Goal: Task Accomplishment & Management: Manage account settings

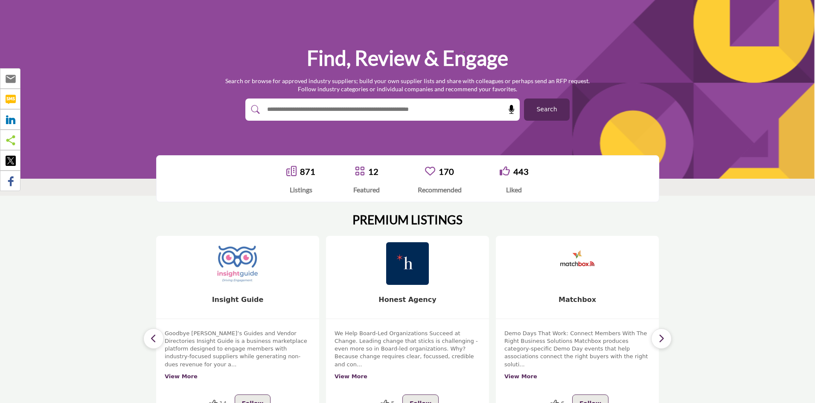
scroll to position [85, 0]
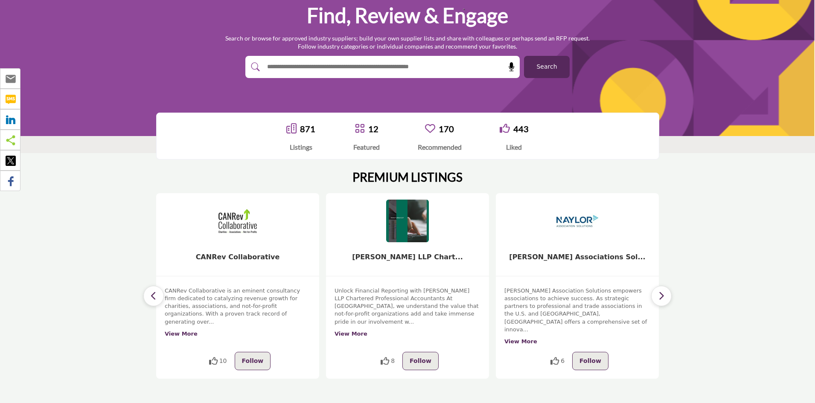
click at [377, 70] on input "text" at bounding box center [364, 67] width 204 height 13
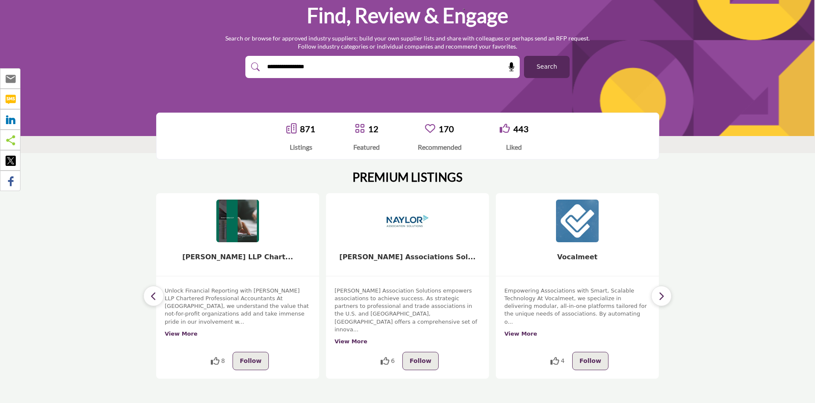
type input "**********"
click at [524, 56] on button "Search" at bounding box center [547, 67] width 46 height 22
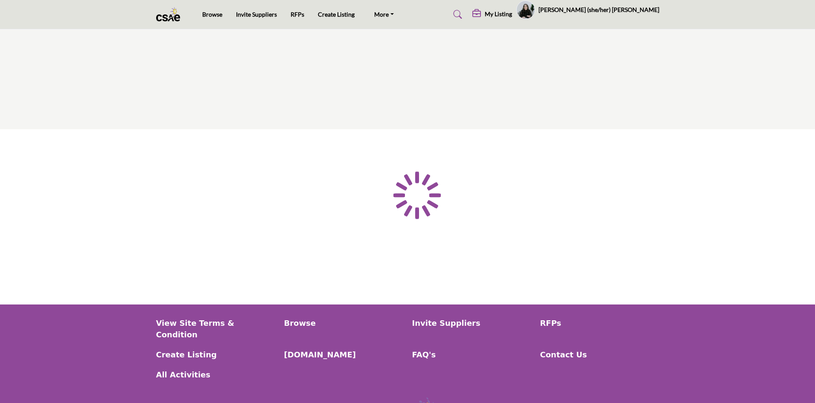
type input "**********"
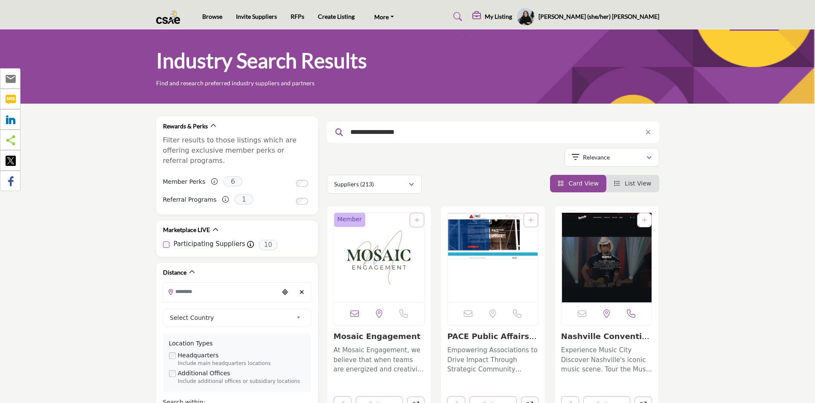
click at [397, 271] on img "Open Listing in new tab" at bounding box center [379, 258] width 90 height 90
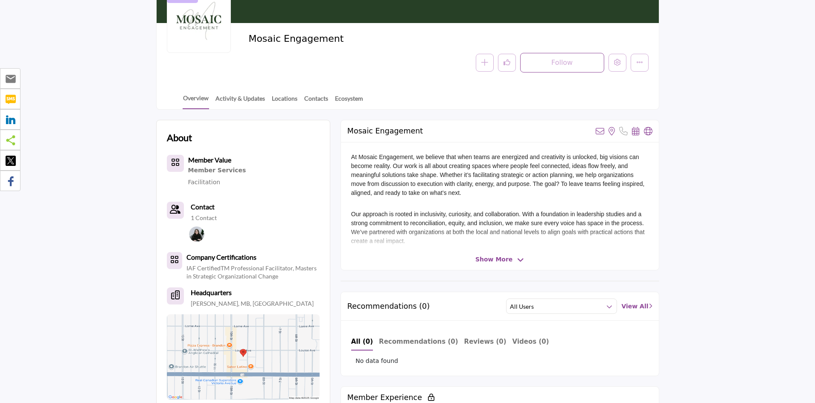
scroll to position [128, 0]
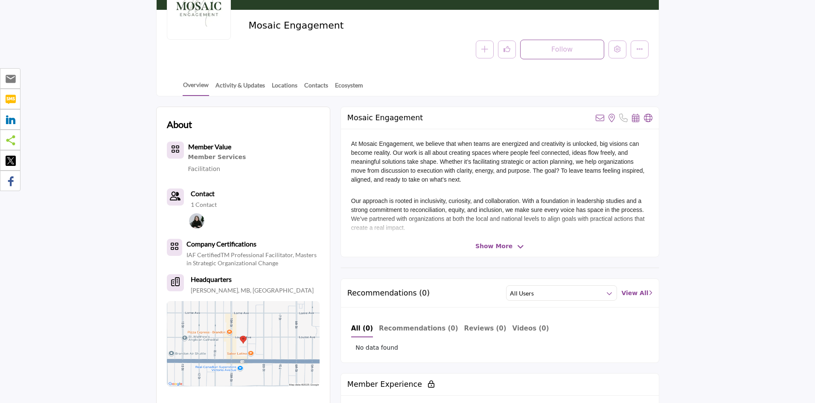
click at [504, 248] on span "Show More" at bounding box center [493, 246] width 37 height 9
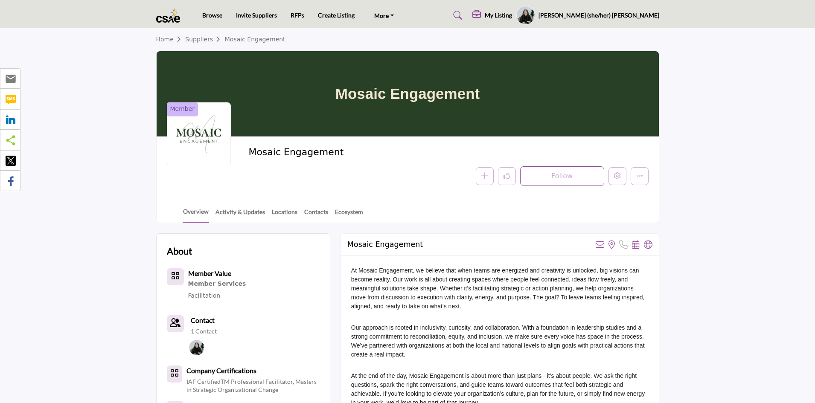
scroll to position [0, 0]
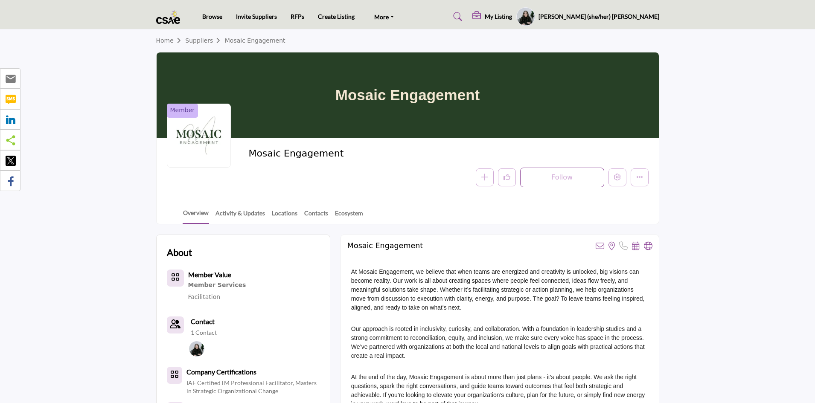
click at [512, 15] on h5 "My Listing" at bounding box center [498, 17] width 27 height 8
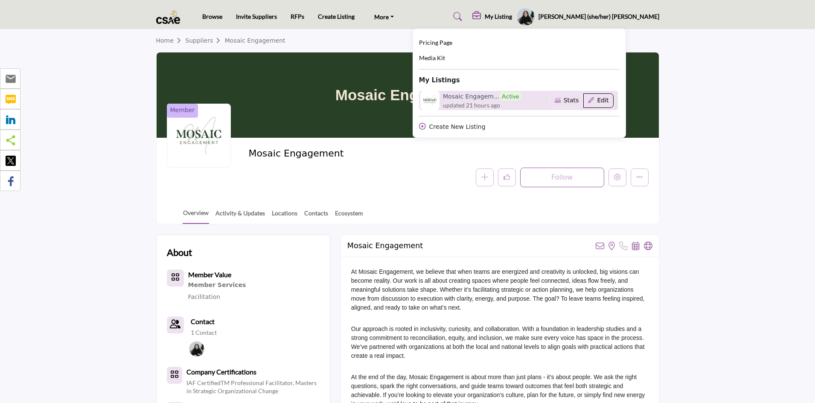
click at [614, 96] on button "Edit" at bounding box center [598, 100] width 30 height 15
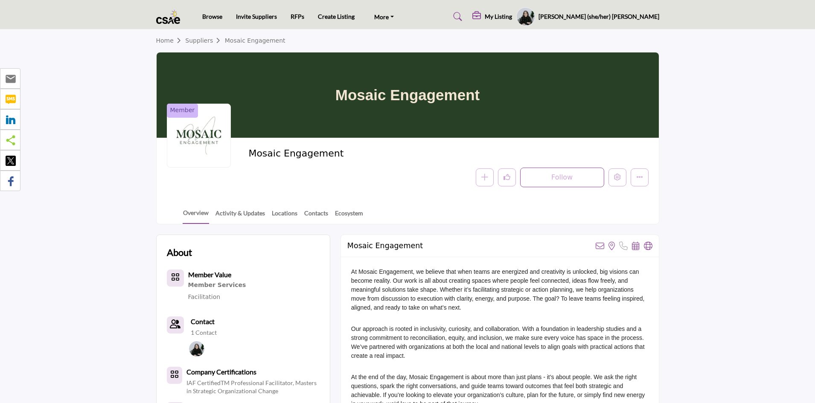
click at [512, 15] on h5 "My Listing" at bounding box center [498, 17] width 27 height 8
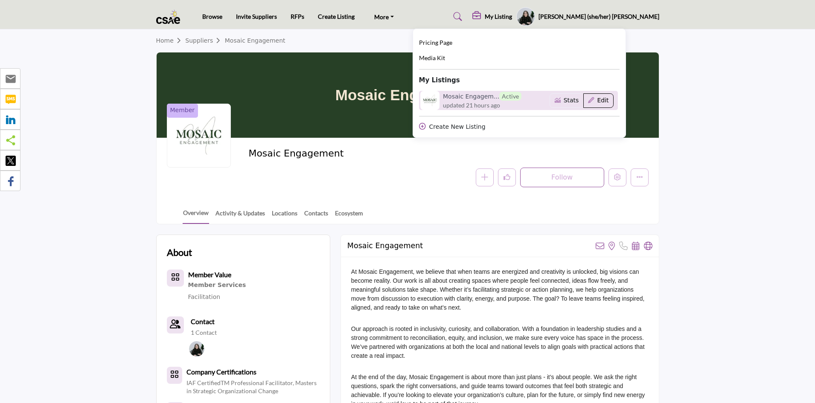
click at [614, 102] on button "Edit" at bounding box center [598, 100] width 30 height 15
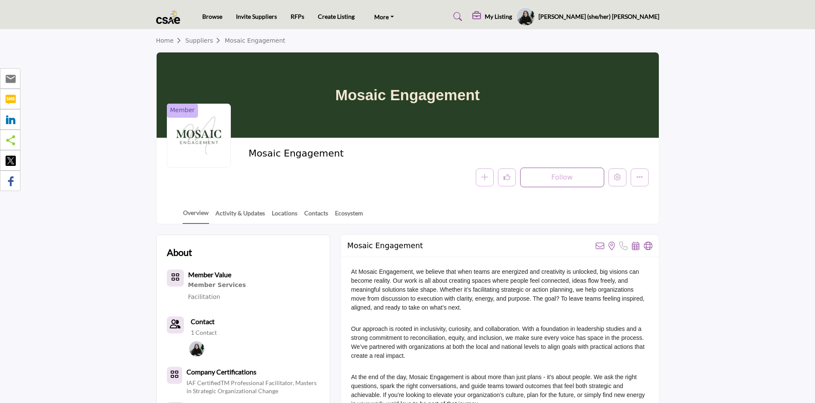
click at [512, 15] on h5 "My Listing" at bounding box center [498, 17] width 27 height 8
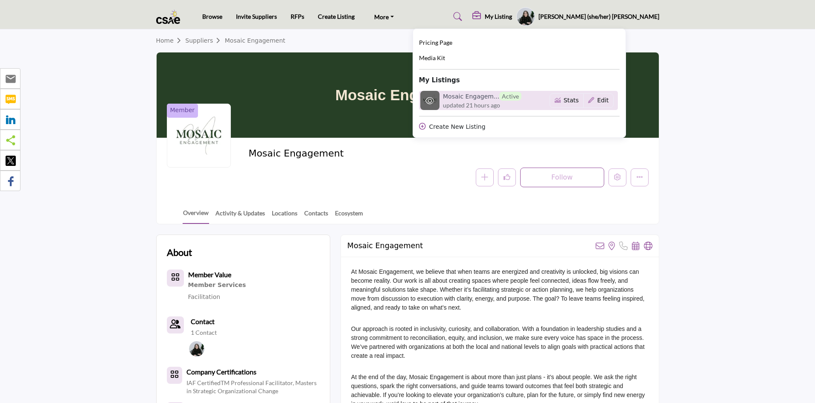
click at [500, 105] on span "updated 21 hours ago" at bounding box center [471, 105] width 57 height 9
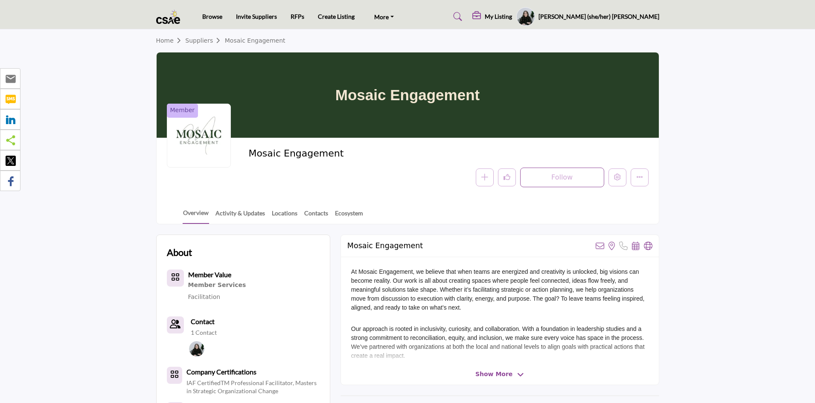
click at [512, 16] on h5 "My Listing" at bounding box center [498, 17] width 27 height 8
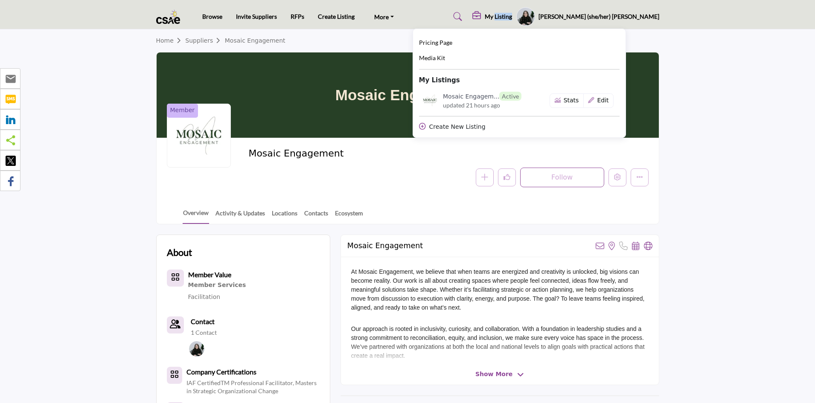
click at [512, 16] on h5 "My Listing" at bounding box center [498, 17] width 27 height 8
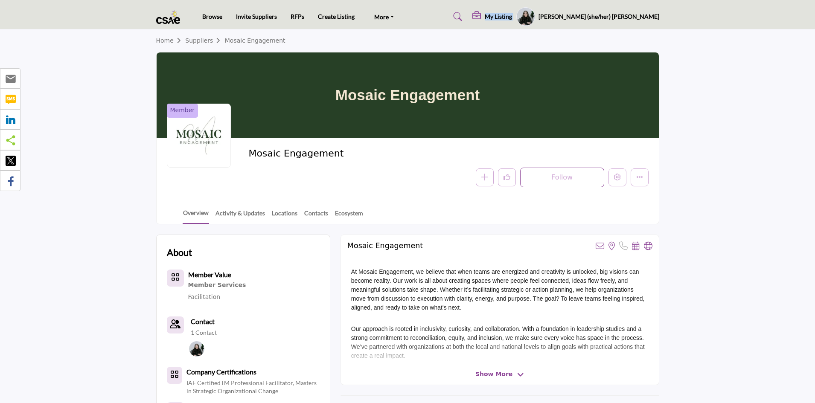
click at [512, 16] on h5 "My Listing" at bounding box center [498, 17] width 27 height 8
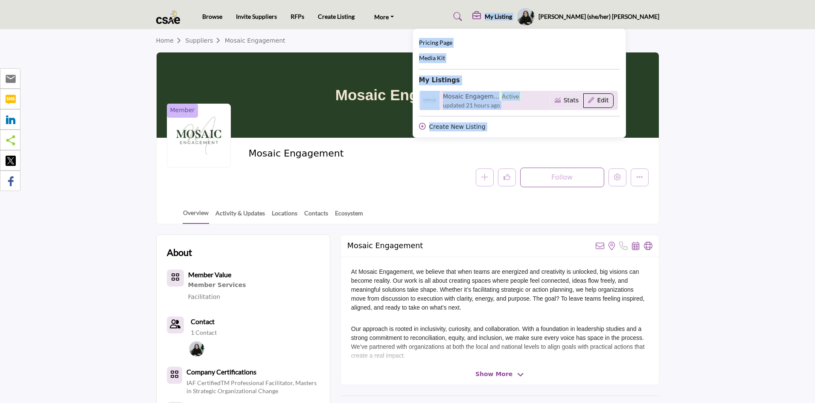
click at [614, 103] on button "Edit" at bounding box center [598, 100] width 30 height 15
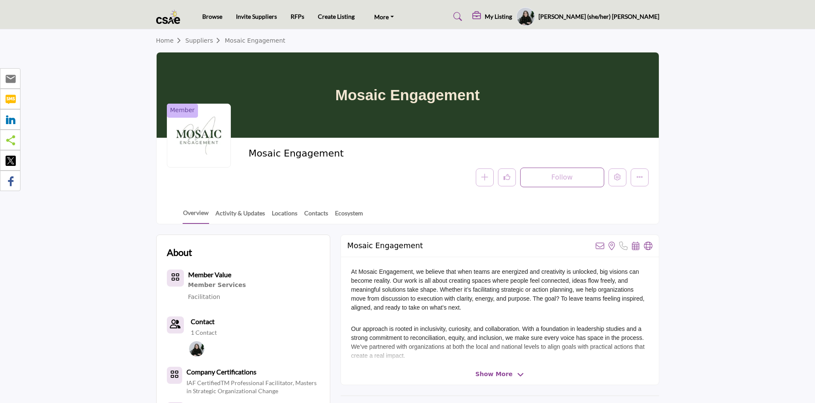
click at [572, 46] on div "Home Suppliers Mosaic Engagement" at bounding box center [407, 40] width 503 height 23
click at [512, 17] on h5 "My Listing" at bounding box center [498, 17] width 27 height 8
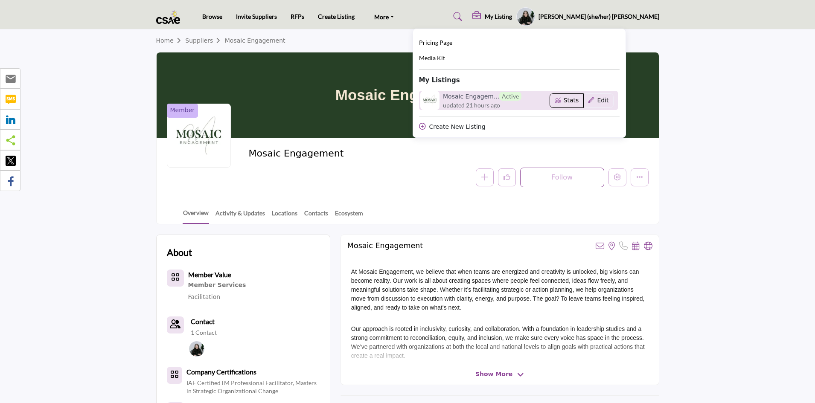
click at [584, 102] on button "Stats" at bounding box center [567, 100] width 34 height 15
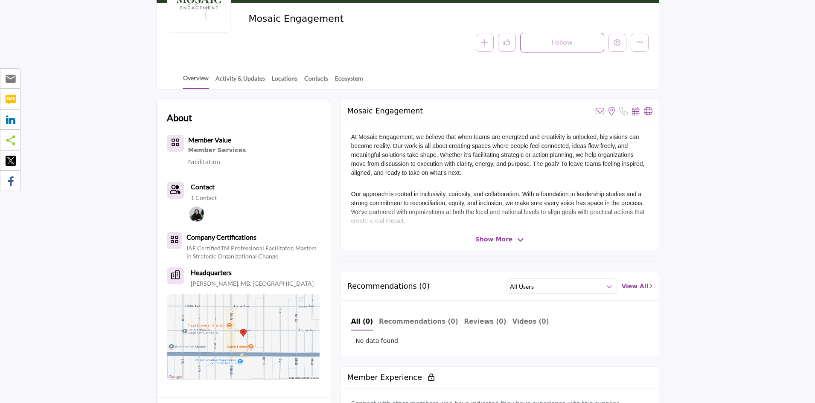
scroll to position [128, 0]
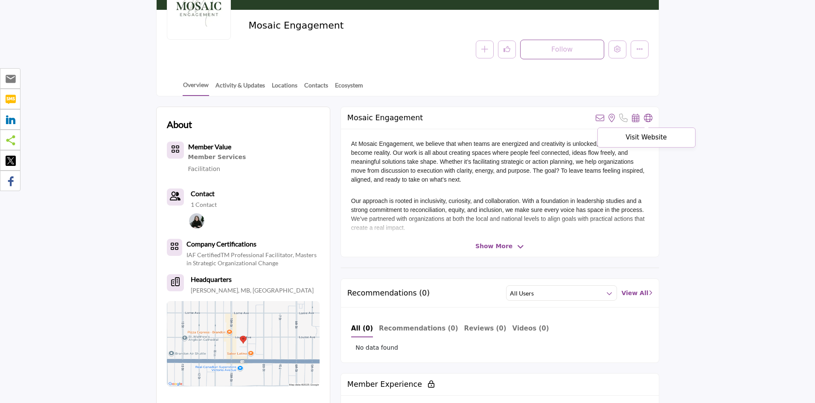
click at [647, 116] on icon at bounding box center [648, 118] width 9 height 9
click at [513, 251] on div "Mosaic Engagement View email address of this listing View the location of this …" at bounding box center [500, 182] width 319 height 151
click at [509, 247] on span "Show More" at bounding box center [493, 246] width 37 height 9
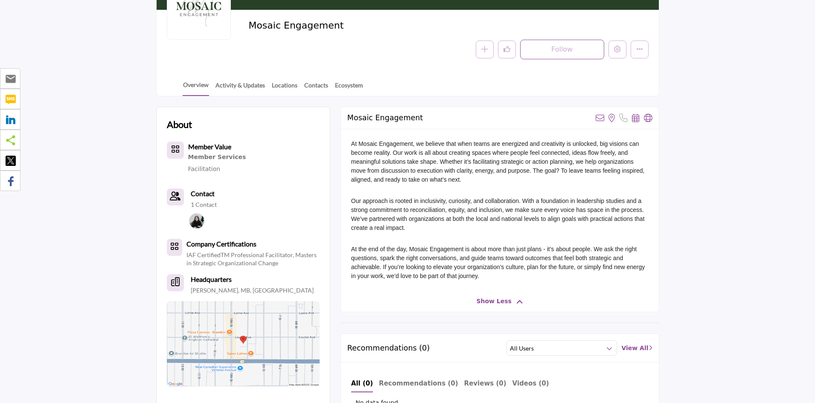
scroll to position [85, 0]
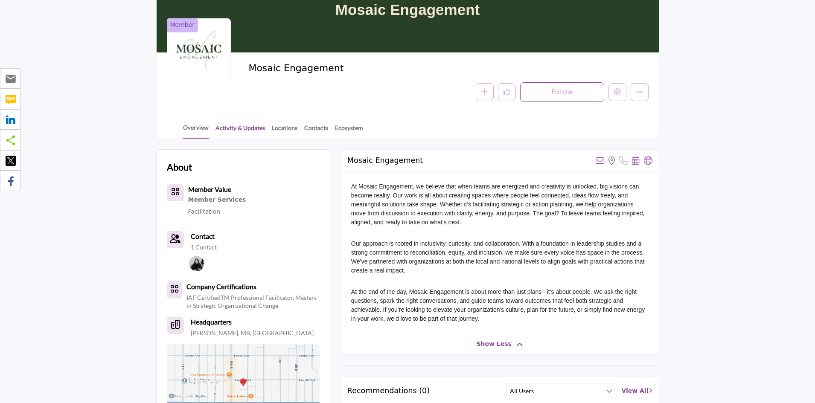
click at [232, 125] on link "Activity & Updates" at bounding box center [240, 130] width 50 height 15
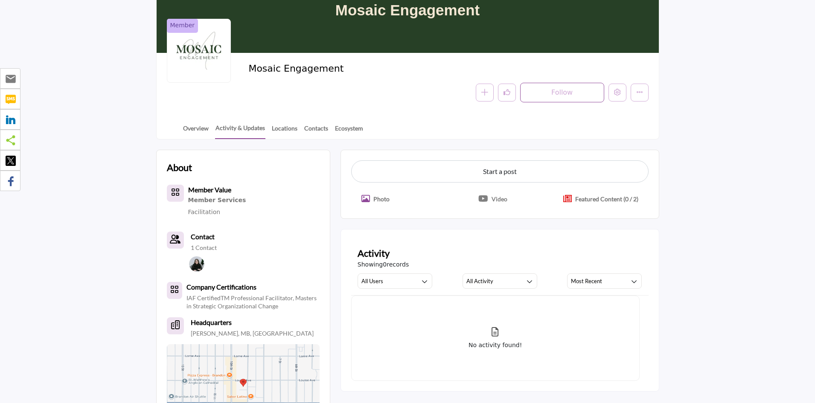
scroll to position [85, 0]
click at [286, 127] on link "Locations" at bounding box center [284, 130] width 26 height 15
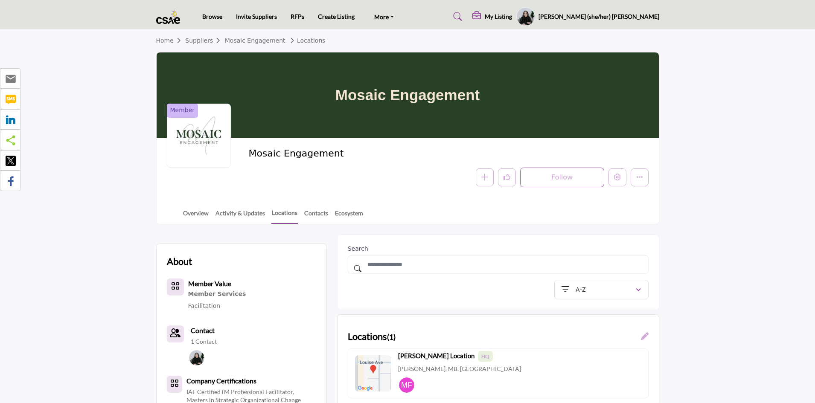
scroll to position [43, 0]
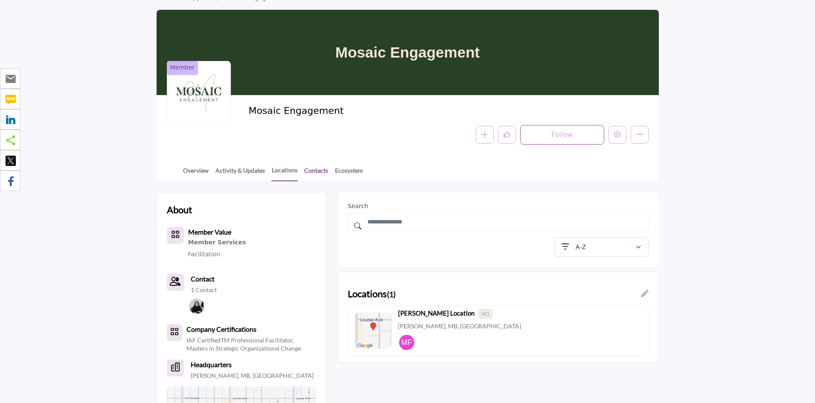
click at [320, 175] on link "Contacts" at bounding box center [316, 173] width 25 height 15
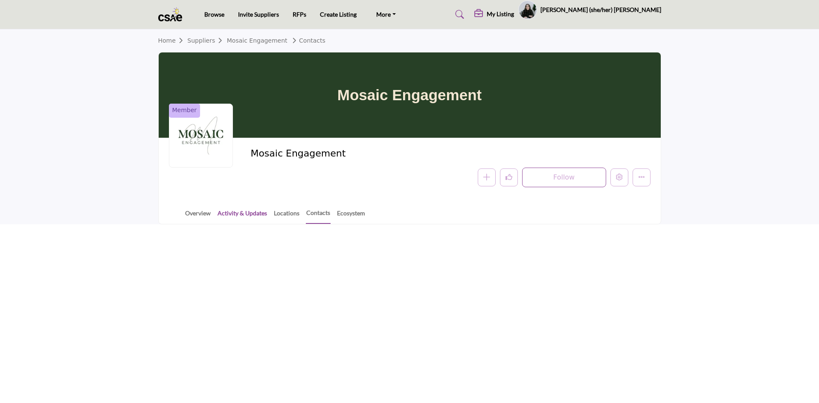
click at [258, 215] on link "Activity & Updates" at bounding box center [242, 216] width 50 height 15
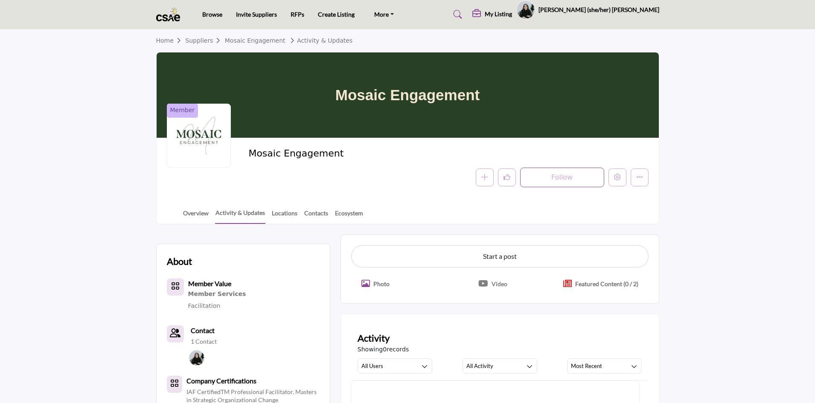
click at [191, 214] on body "Browse Invite Suppliers RFPs Create Listing CSAE.com FAQ's" at bounding box center [407, 392] width 815 height 784
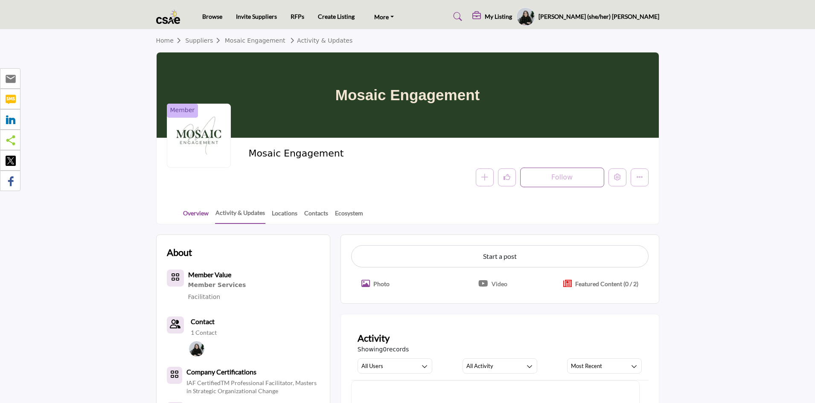
click at [195, 216] on link "Overview" at bounding box center [196, 216] width 26 height 15
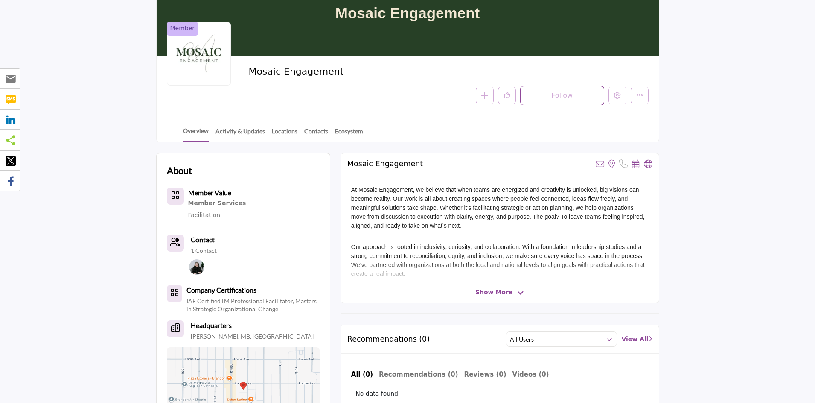
scroll to position [85, 0]
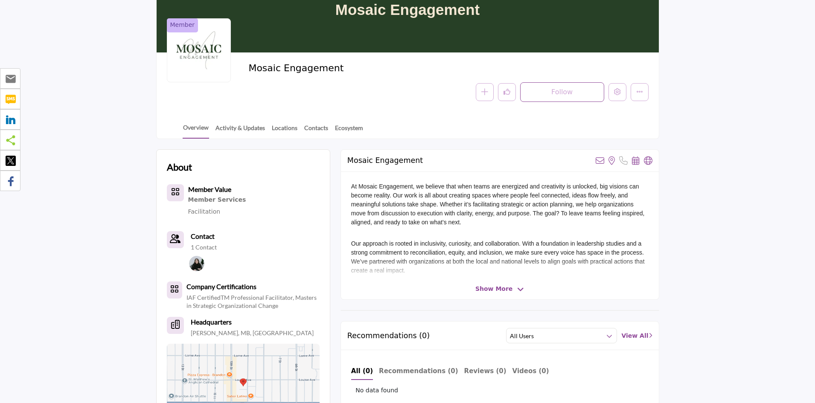
click at [221, 199] on div "Member Services" at bounding box center [217, 200] width 58 height 11
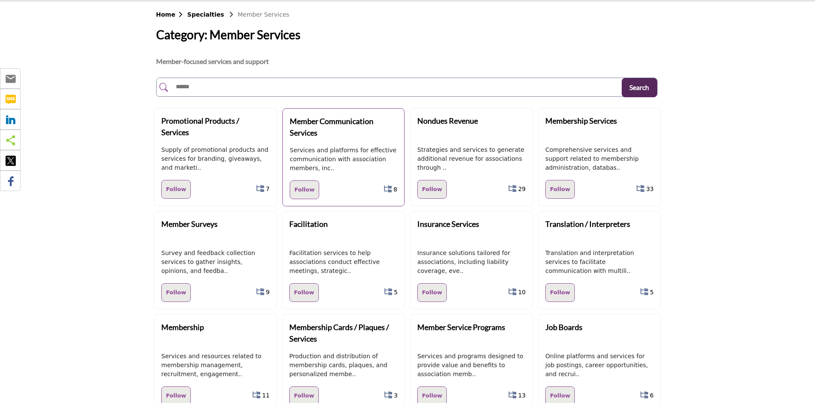
scroll to position [43, 0]
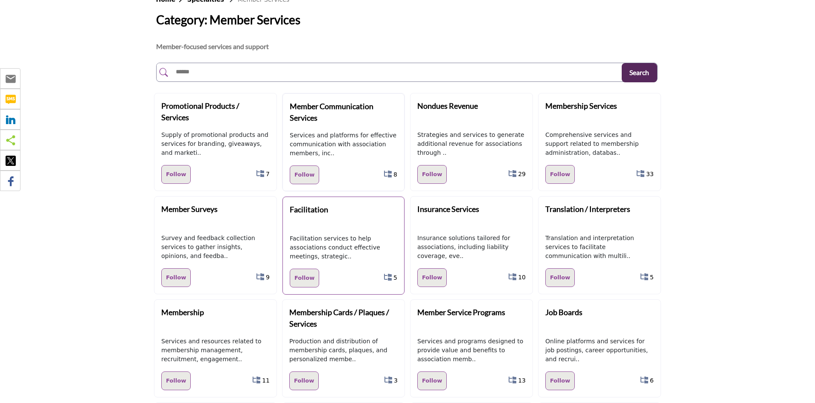
click at [395, 278] on link "5" at bounding box center [395, 278] width 4 height 16
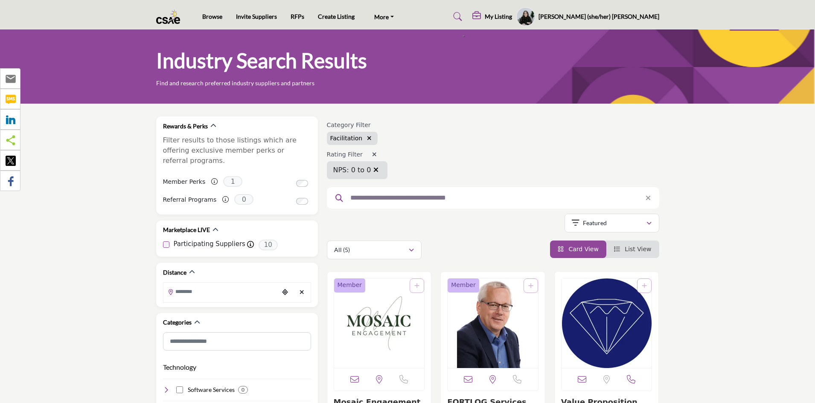
click at [512, 18] on h5 "My Listing" at bounding box center [498, 17] width 27 height 8
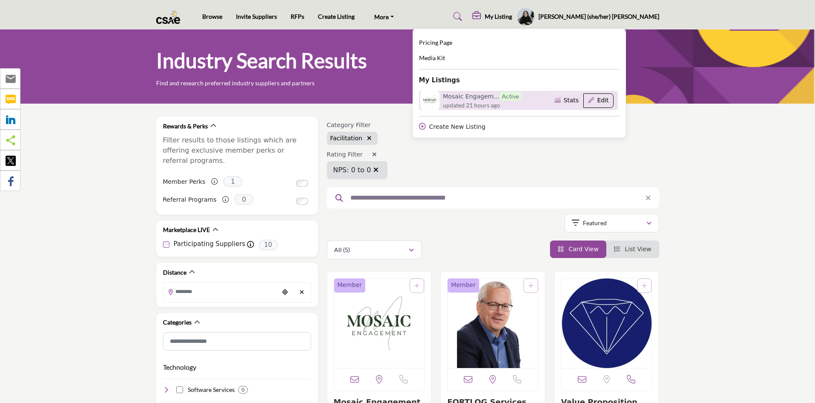
click at [614, 104] on button "Edit" at bounding box center [598, 100] width 30 height 15
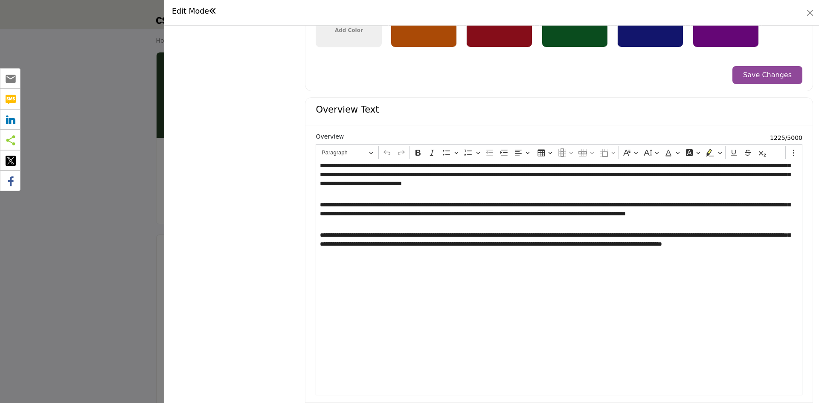
scroll to position [768, 0]
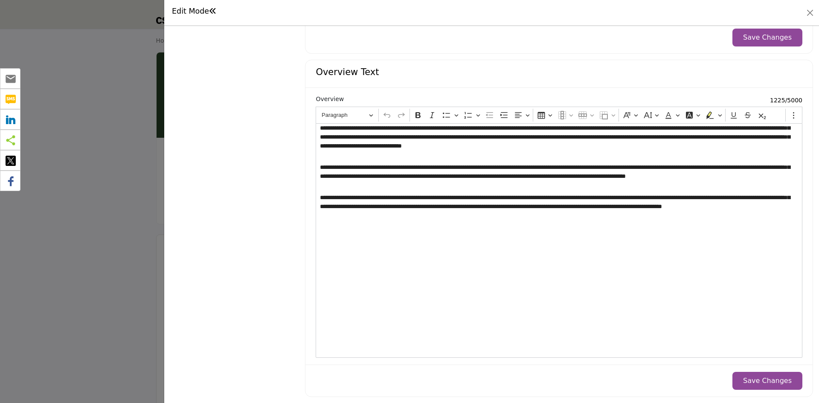
click at [441, 170] on p "**********" at bounding box center [557, 172] width 475 height 18
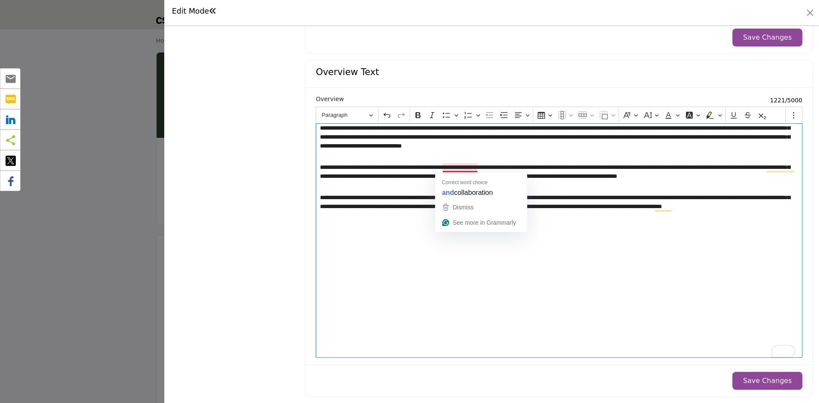
click at [478, 169] on p "**********" at bounding box center [557, 172] width 475 height 18
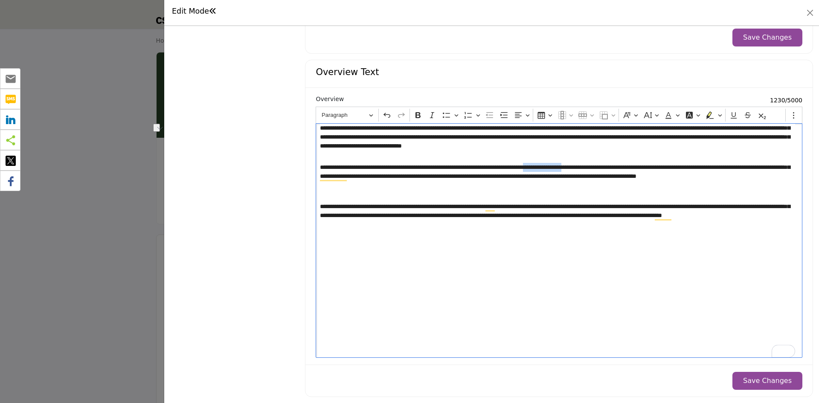
drag, startPoint x: 559, startPoint y: 168, endPoint x: 607, endPoint y: 169, distance: 47.8
click at [607, 169] on p "**********" at bounding box center [557, 176] width 475 height 27
click at [537, 190] on p "To enrich screen reader interactions, please activate Accessibility in Grammarl…" at bounding box center [559, 194] width 479 height 9
drag, startPoint x: 541, startPoint y: 176, endPoint x: 569, endPoint y: 177, distance: 27.7
click at [569, 177] on p "**********" at bounding box center [557, 176] width 475 height 27
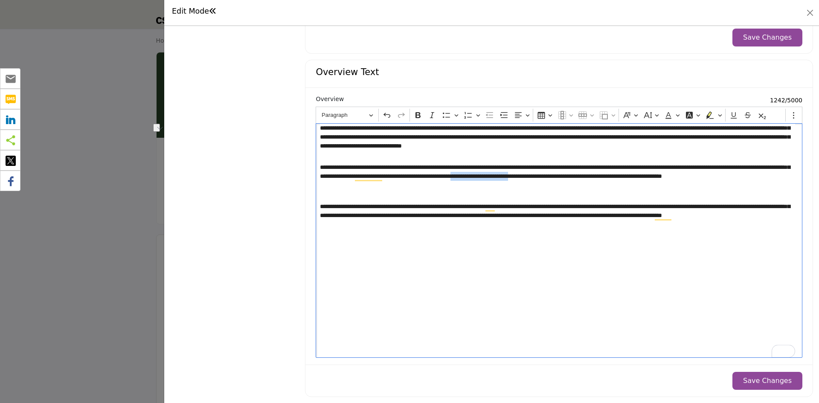
drag, startPoint x: 580, startPoint y: 180, endPoint x: 650, endPoint y: 176, distance: 69.6
click at [650, 176] on p "**********" at bounding box center [557, 176] width 475 height 27
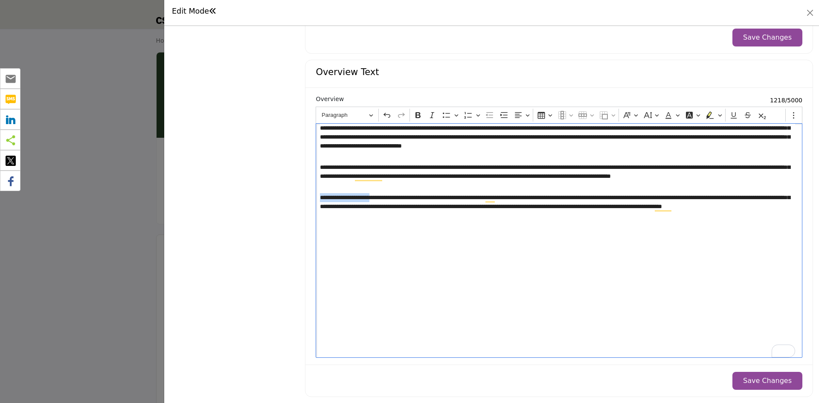
drag, startPoint x: 379, startPoint y: 198, endPoint x: 319, endPoint y: 199, distance: 59.8
click at [320, 199] on p "**********" at bounding box center [557, 206] width 475 height 27
click at [775, 180] on p "**********" at bounding box center [557, 172] width 475 height 18
drag, startPoint x: 489, startPoint y: 176, endPoint x: 525, endPoint y: 176, distance: 35.8
click at [525, 176] on p "**********" at bounding box center [557, 172] width 475 height 18
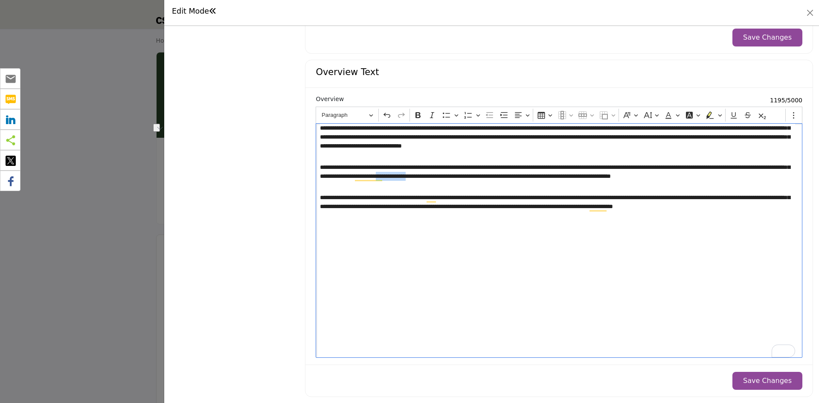
click at [525, 176] on p "**********" at bounding box center [557, 172] width 475 height 18
click at [624, 176] on p "**********" at bounding box center [557, 172] width 475 height 18
drag, startPoint x: 624, startPoint y: 176, endPoint x: 783, endPoint y: 175, distance: 158.3
click at [783, 175] on p "**********" at bounding box center [557, 172] width 475 height 18
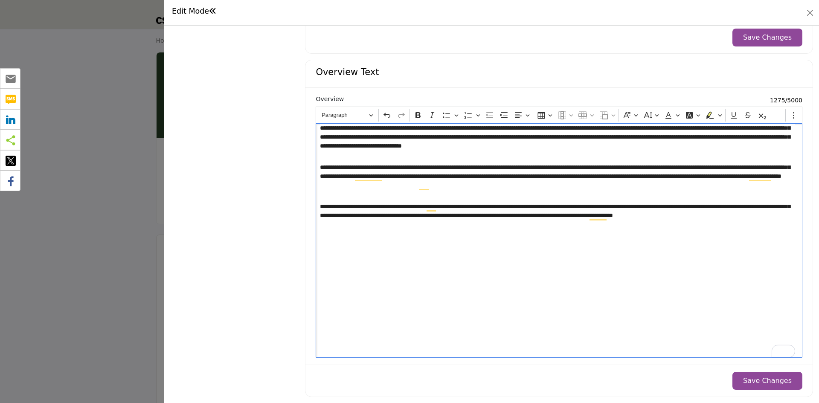
click at [516, 187] on p "**********" at bounding box center [557, 176] width 475 height 27
drag, startPoint x: 473, startPoint y: 217, endPoint x: 504, endPoint y: 217, distance: 30.7
click at [504, 217] on p "**********" at bounding box center [557, 211] width 475 height 18
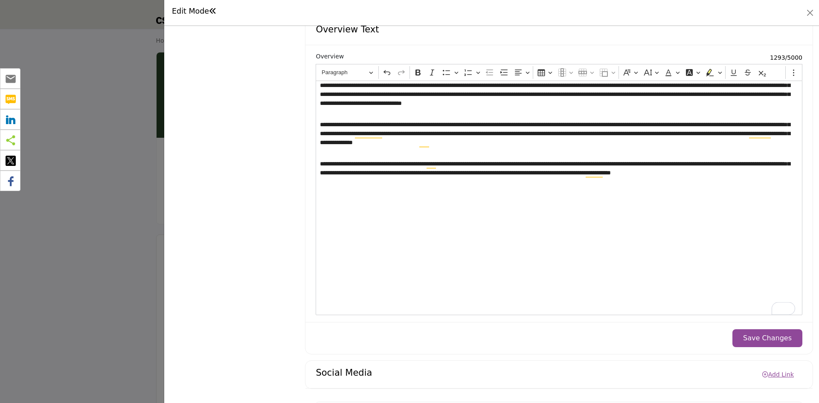
click at [780, 336] on button "Save Changes" at bounding box center [768, 338] width 70 height 18
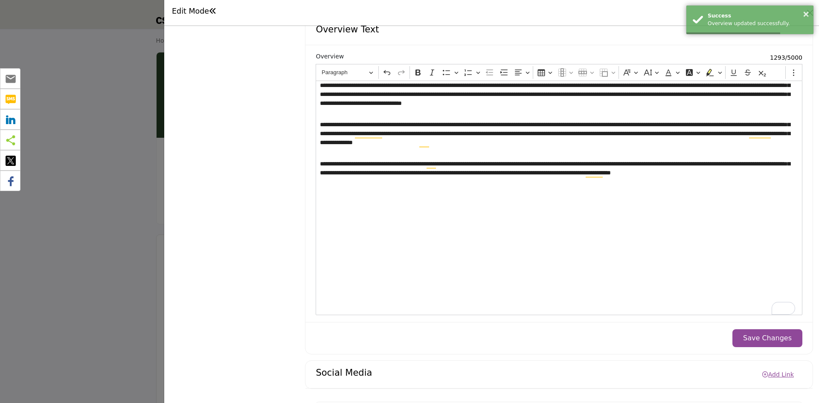
scroll to position [859, 0]
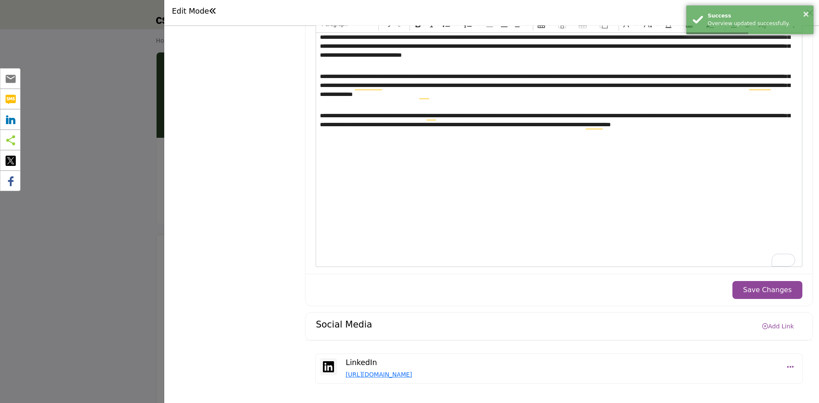
click at [785, 329] on link "Add Link" at bounding box center [778, 327] width 49 height 14
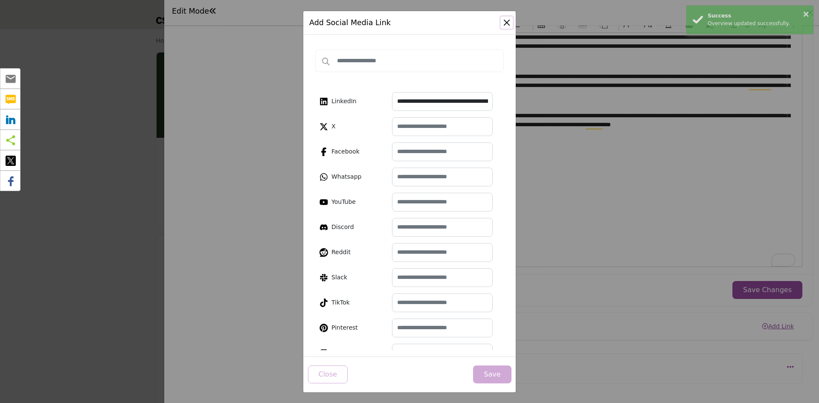
click at [507, 23] on button "Close" at bounding box center [507, 23] width 12 height 12
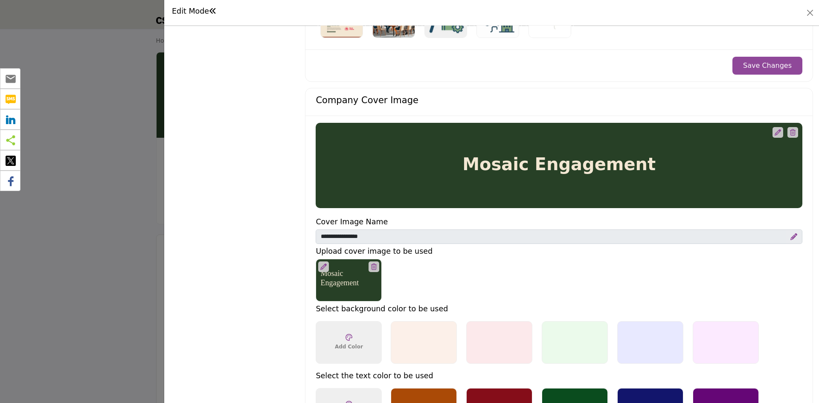
scroll to position [0, 0]
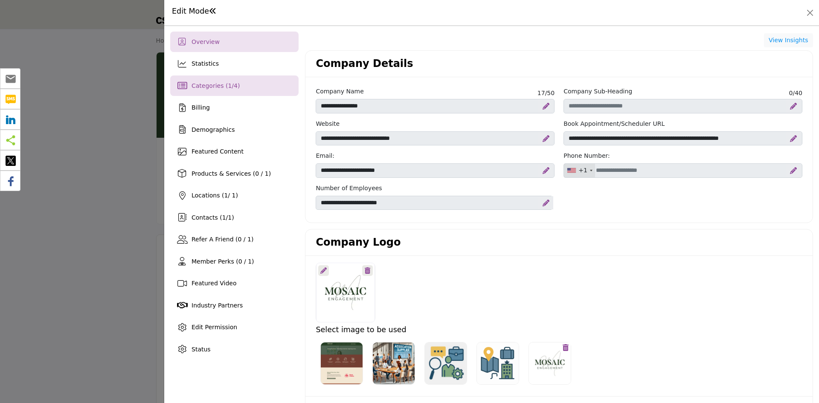
click at [210, 84] on span "Categories ( 1 / 4 )" at bounding box center [216, 85] width 48 height 7
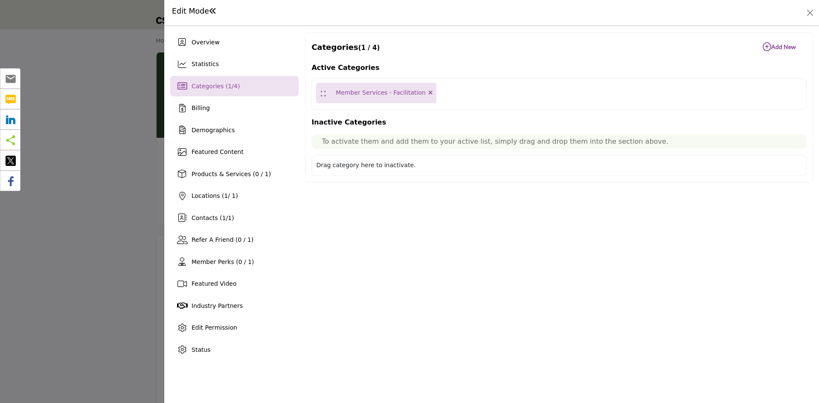
click at [772, 46] on b "Add New Add New" at bounding box center [779, 47] width 33 height 9
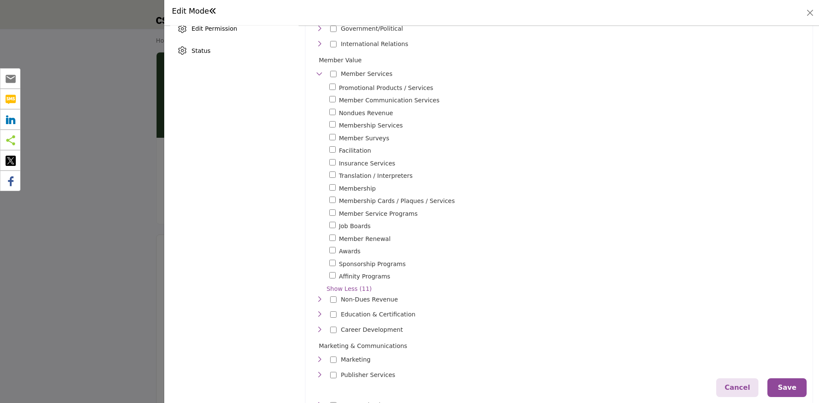
scroll to position [341, 0]
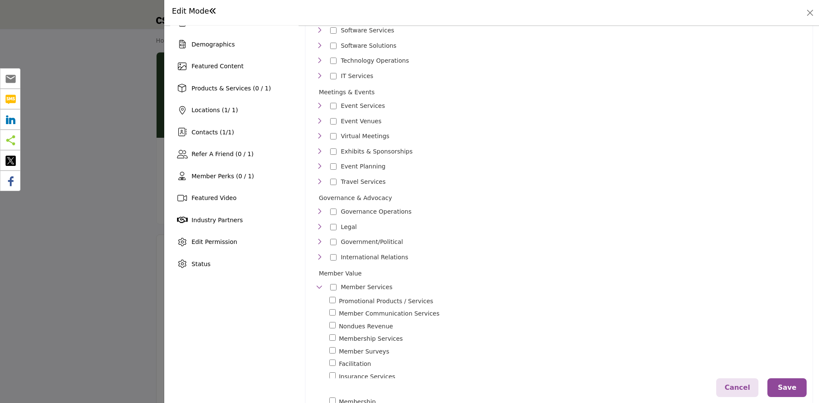
click at [318, 107] on icon "Toggle Category" at bounding box center [319, 105] width 7 height 7
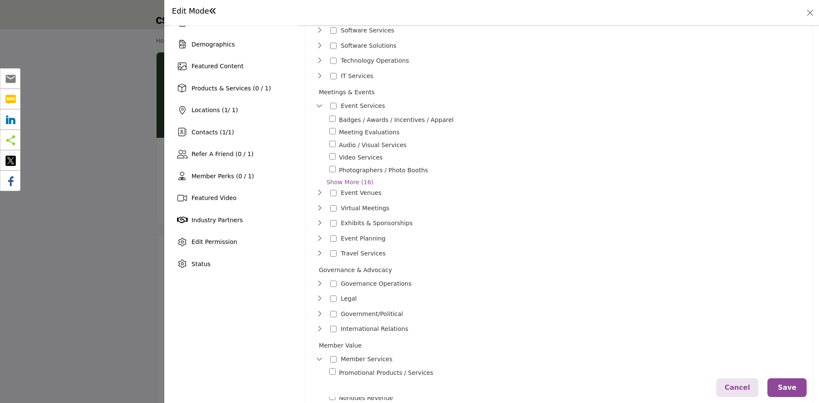
click at [318, 205] on icon "Toggle Category" at bounding box center [319, 208] width 7 height 7
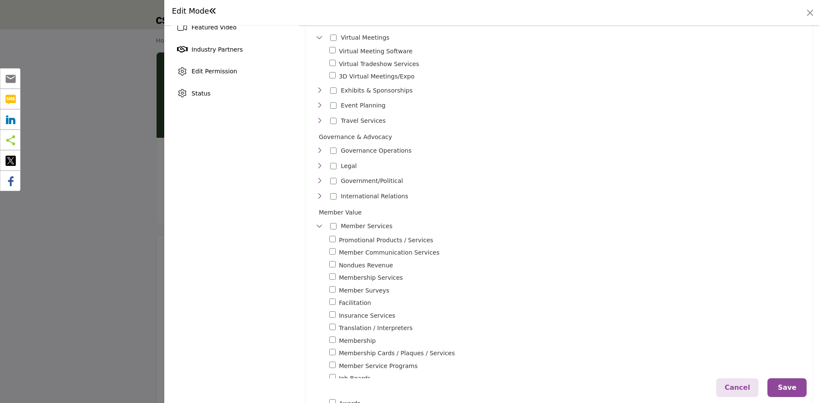
click at [319, 149] on icon "Toggle Category" at bounding box center [319, 150] width 7 height 7
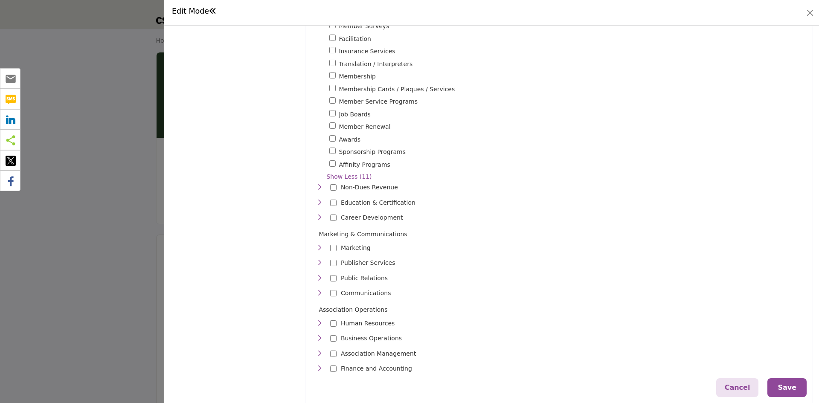
scroll to position [597, 0]
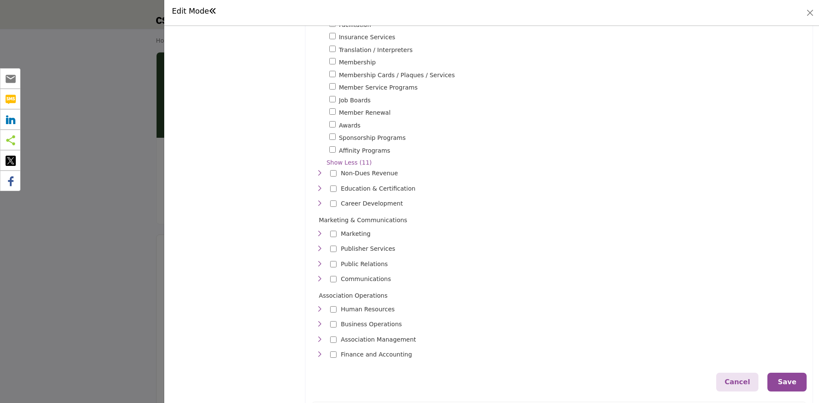
click at [319, 200] on icon "Toggle Category" at bounding box center [319, 203] width 7 height 7
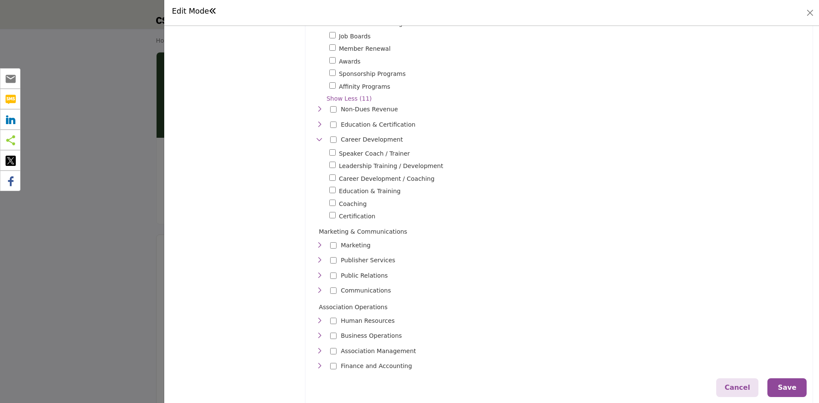
scroll to position [683, 0]
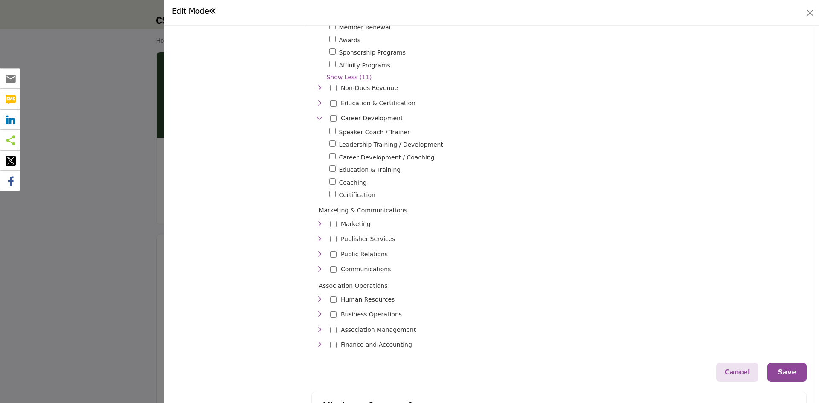
click at [317, 296] on icon "Toggle Category" at bounding box center [319, 299] width 7 height 7
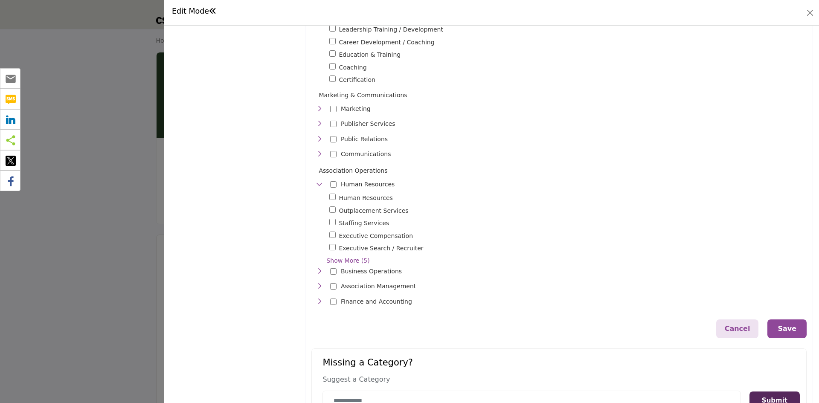
scroll to position [811, 0]
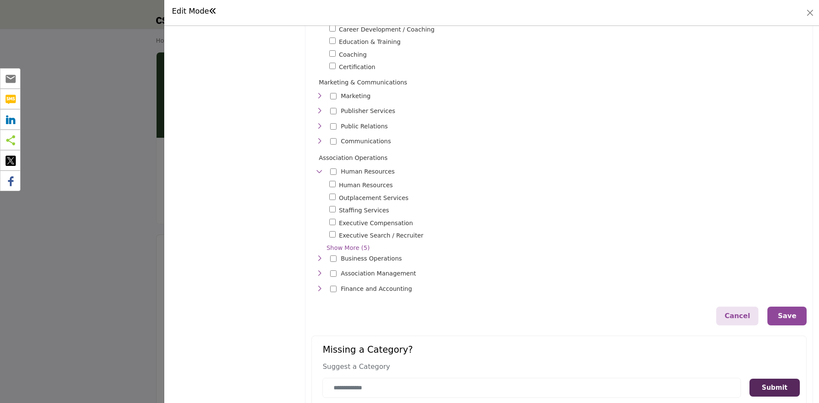
click at [317, 255] on icon "Toggle Category" at bounding box center [319, 258] width 7 height 7
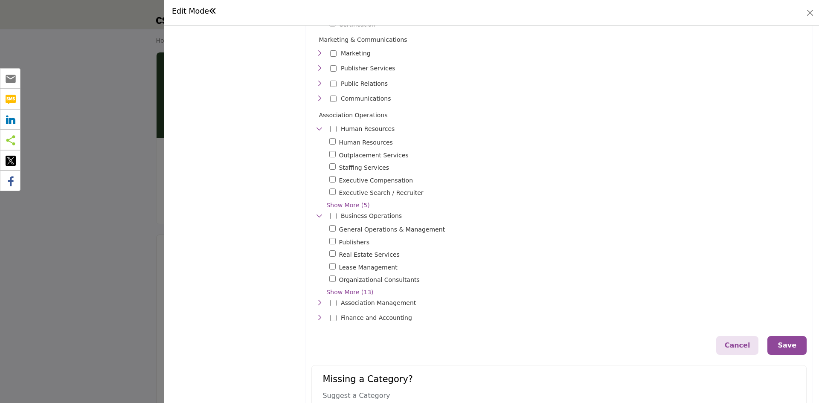
scroll to position [889, 0]
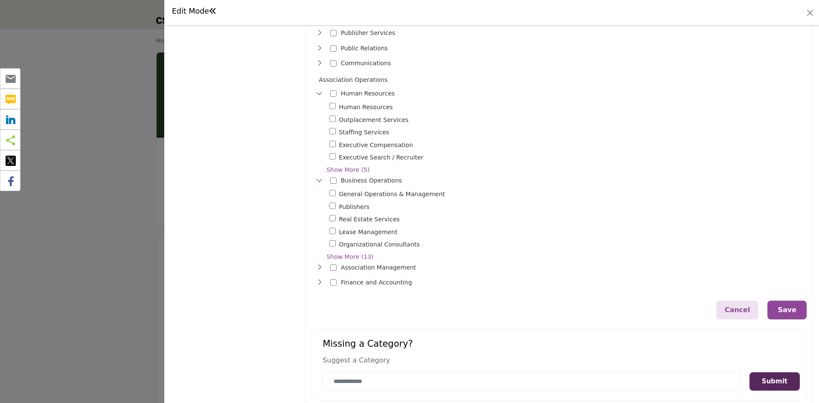
click at [317, 264] on icon "Toggle Category" at bounding box center [319, 267] width 7 height 7
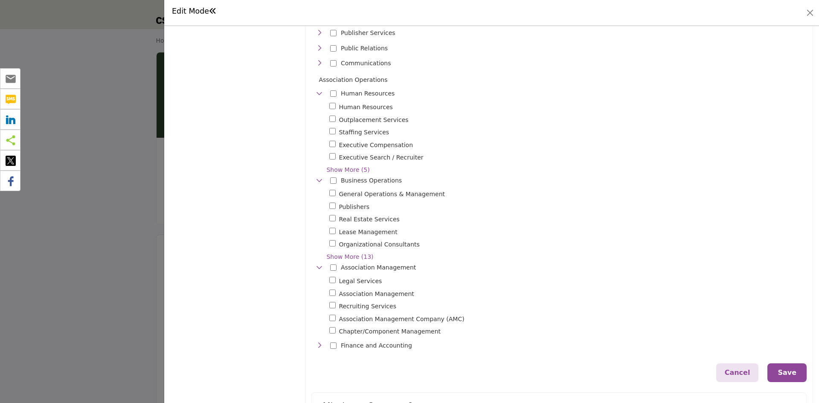
scroll to position [932, 0]
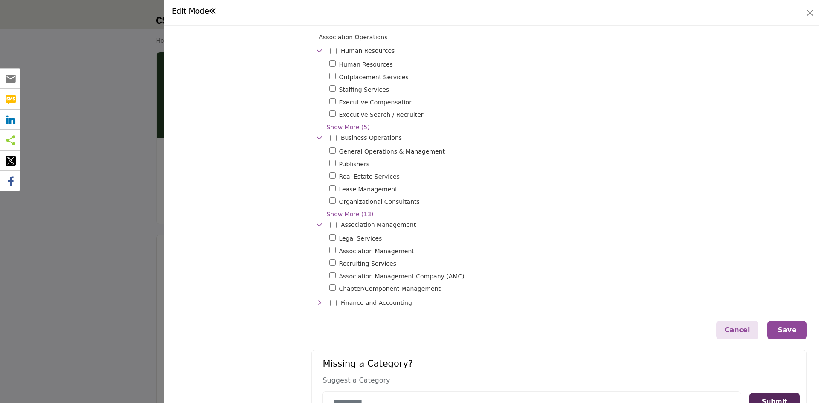
click at [783, 321] on button "Save" at bounding box center [787, 330] width 39 height 19
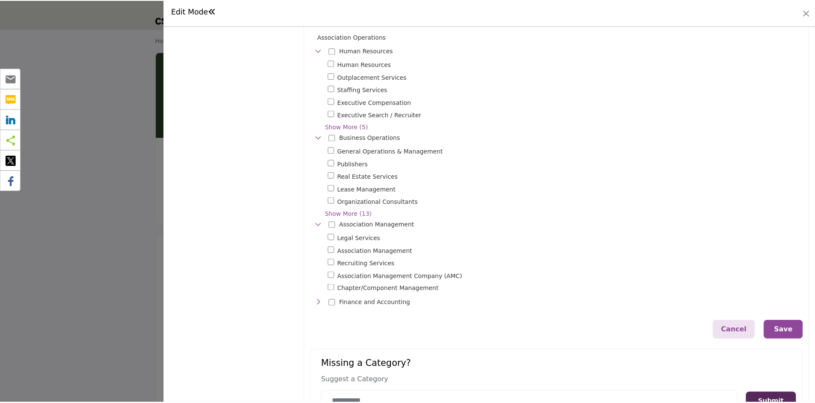
scroll to position [0, 0]
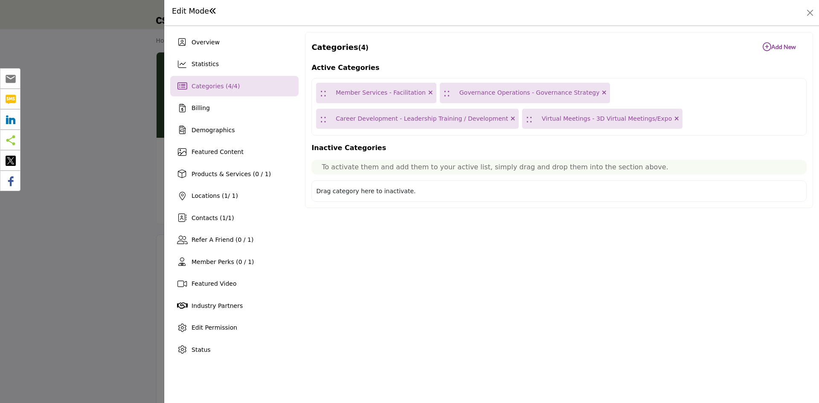
click at [675, 119] on icon at bounding box center [677, 119] width 5 height 6
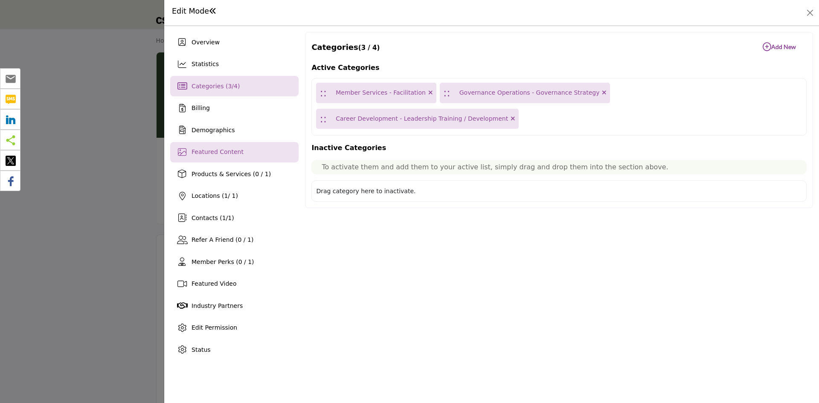
click at [234, 155] on span "Featured Content" at bounding box center [218, 152] width 52 height 7
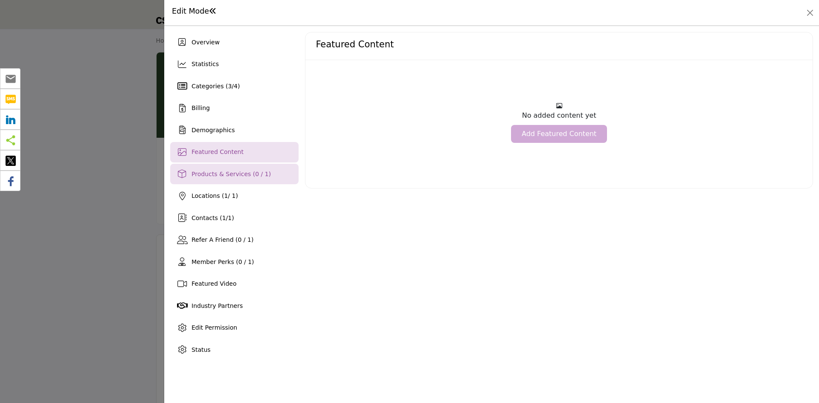
click at [248, 175] on span "Products & Services (0 / 1)" at bounding box center [231, 174] width 79 height 7
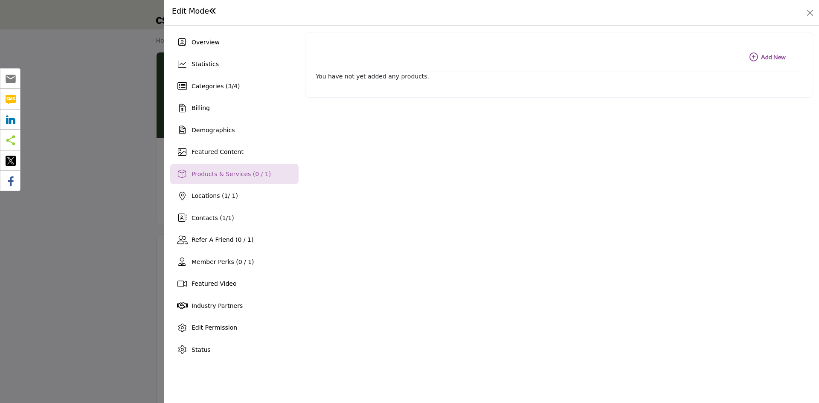
click at [777, 52] on button "Add New Add New" at bounding box center [768, 57] width 58 height 17
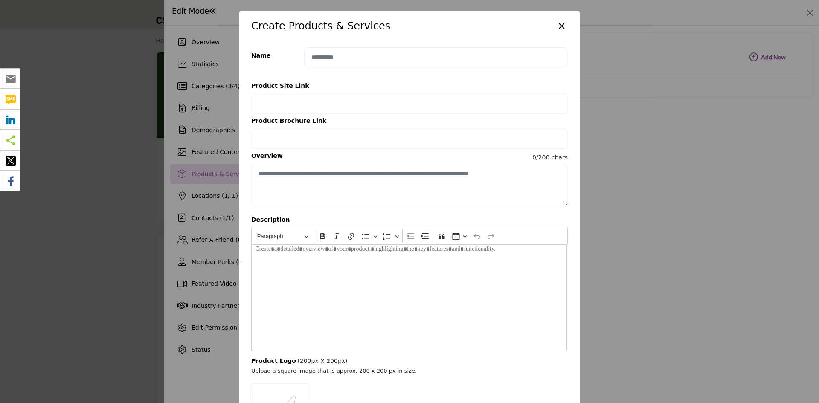
click at [562, 24] on button "×" at bounding box center [562, 25] width 12 height 16
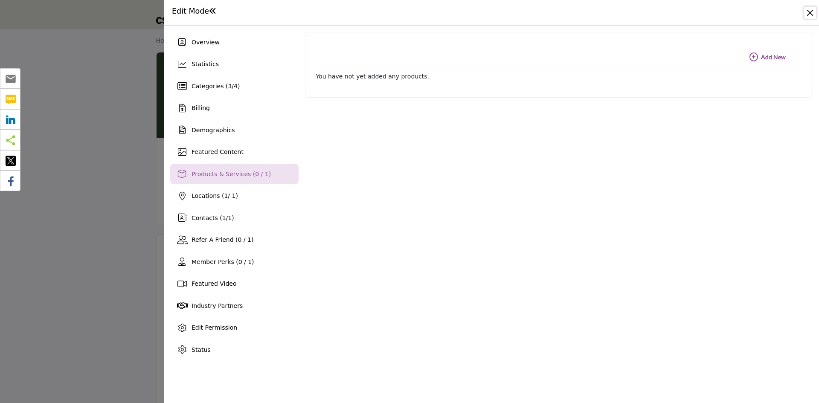
click at [809, 13] on button "Close" at bounding box center [810, 13] width 12 height 12
